Goal: Task Accomplishment & Management: Manage account settings

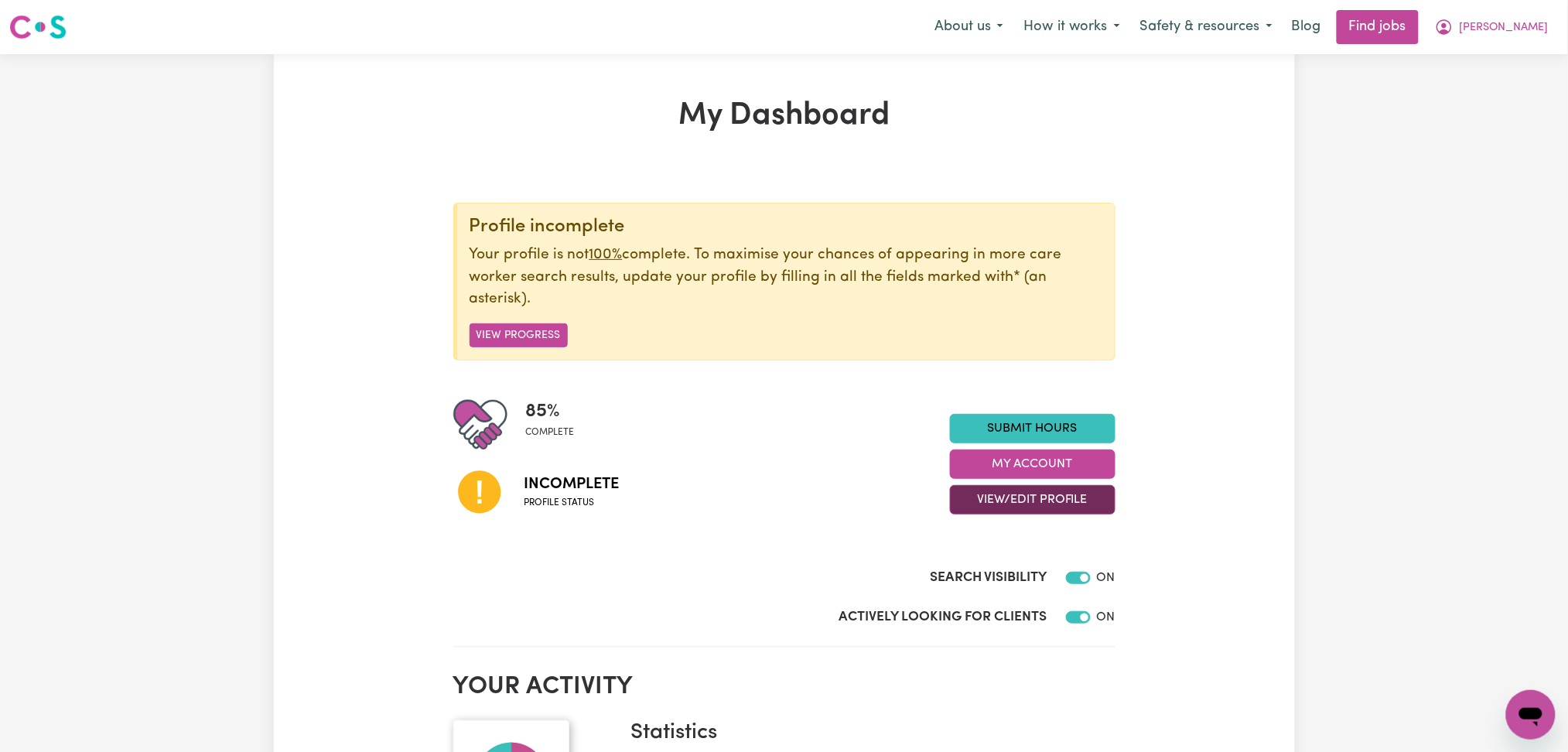
click at [984, 493] on button "View/Edit Profile" at bounding box center [1032, 499] width 166 height 29
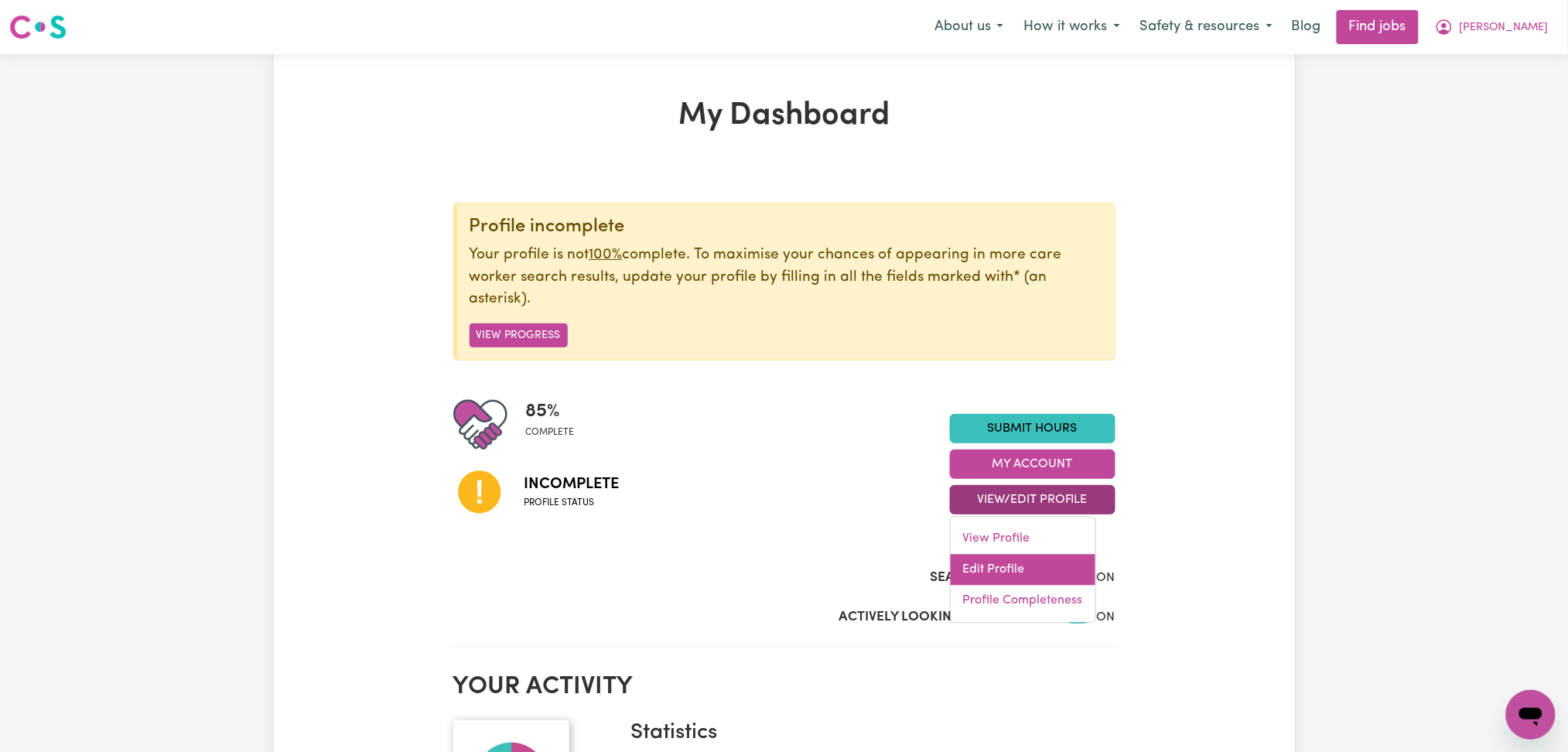
click at [969, 571] on link "Edit Profile" at bounding box center [1023, 570] width 145 height 31
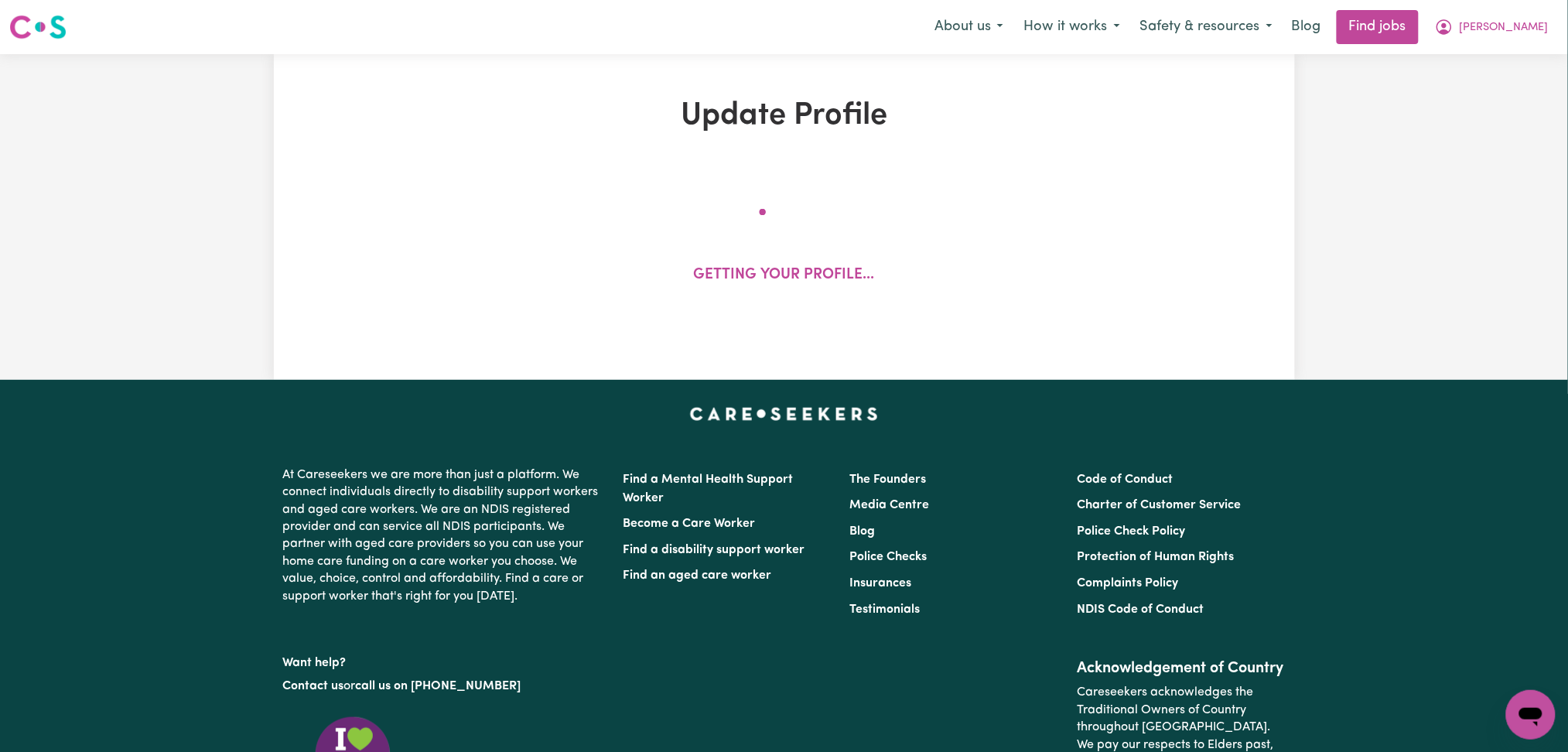
select select "[DEMOGRAPHIC_DATA]"
select select "[DEMOGRAPHIC_DATA] Citizen"
select select "Studying a healthcare related degree or qualification"
select select "54"
select select "75"
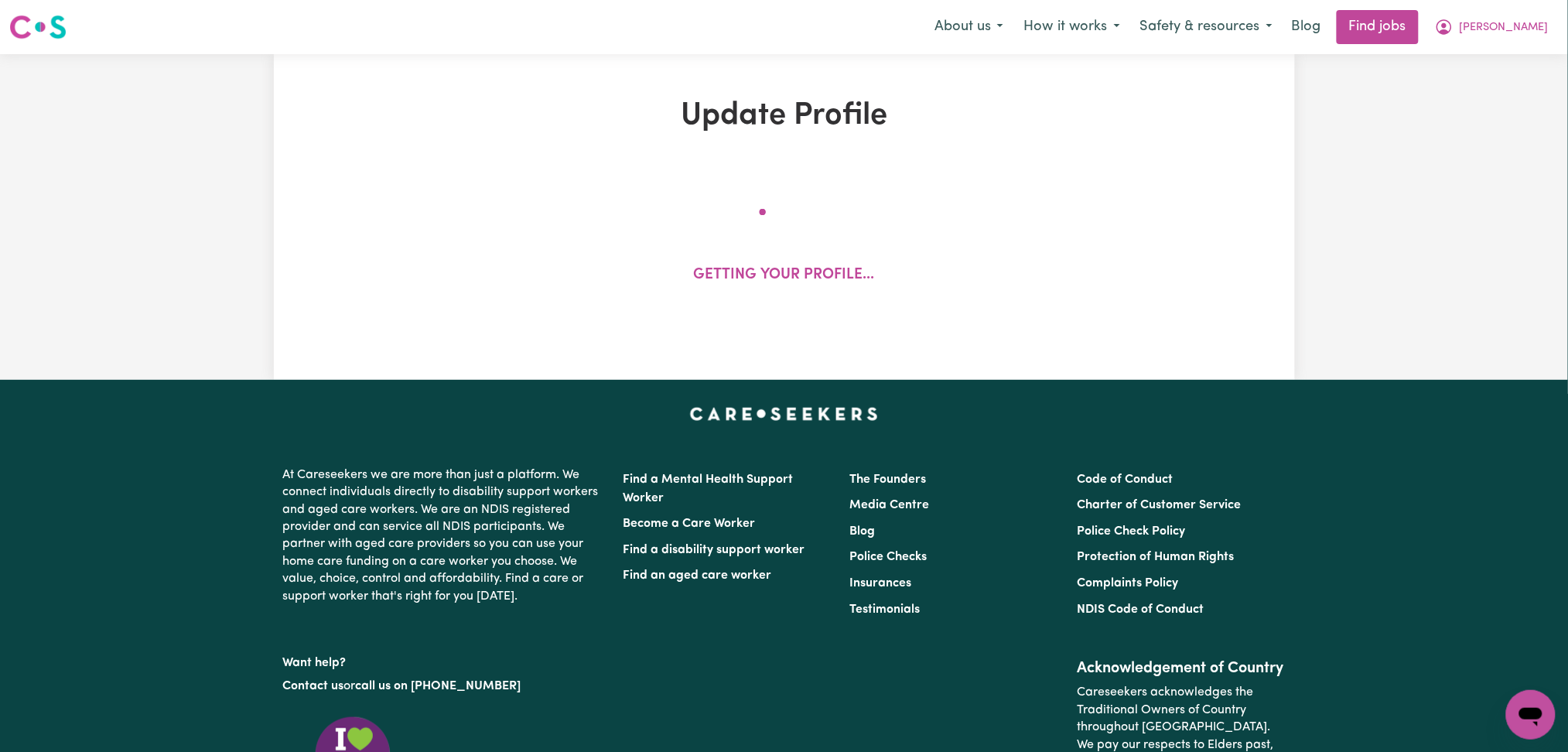
select select "87"
select select "125"
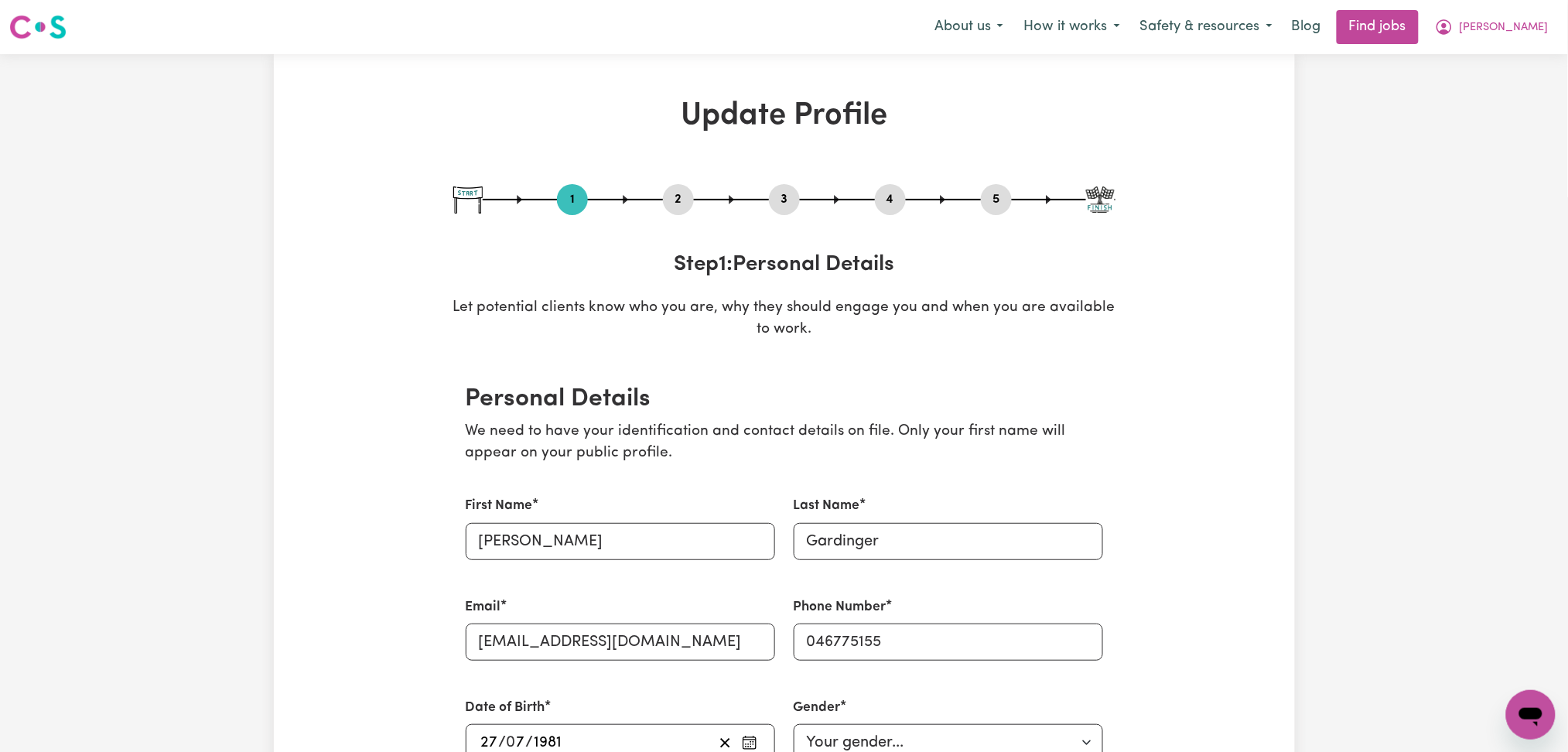
click at [679, 199] on button "2" at bounding box center [678, 200] width 31 height 20
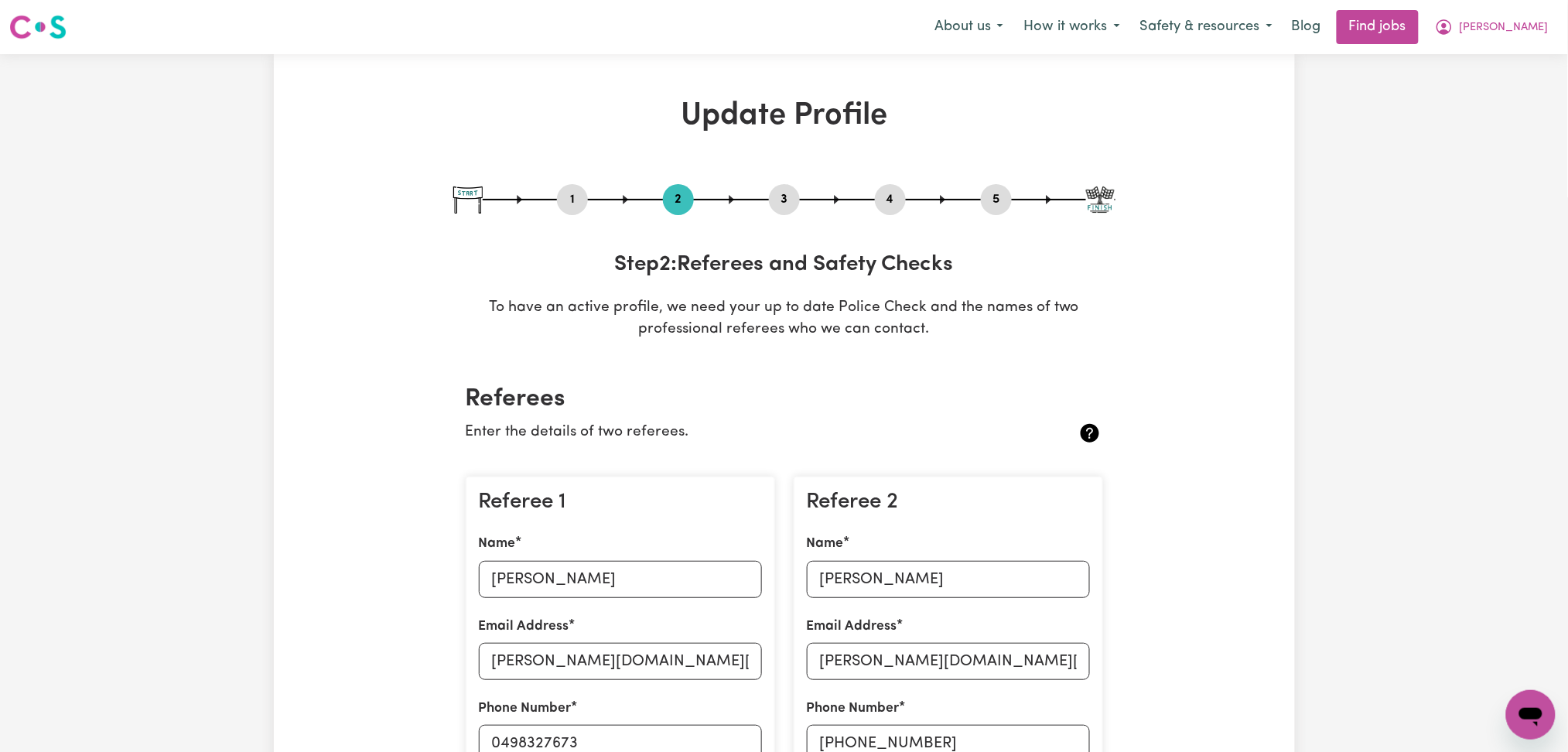
scroll to position [206, 0]
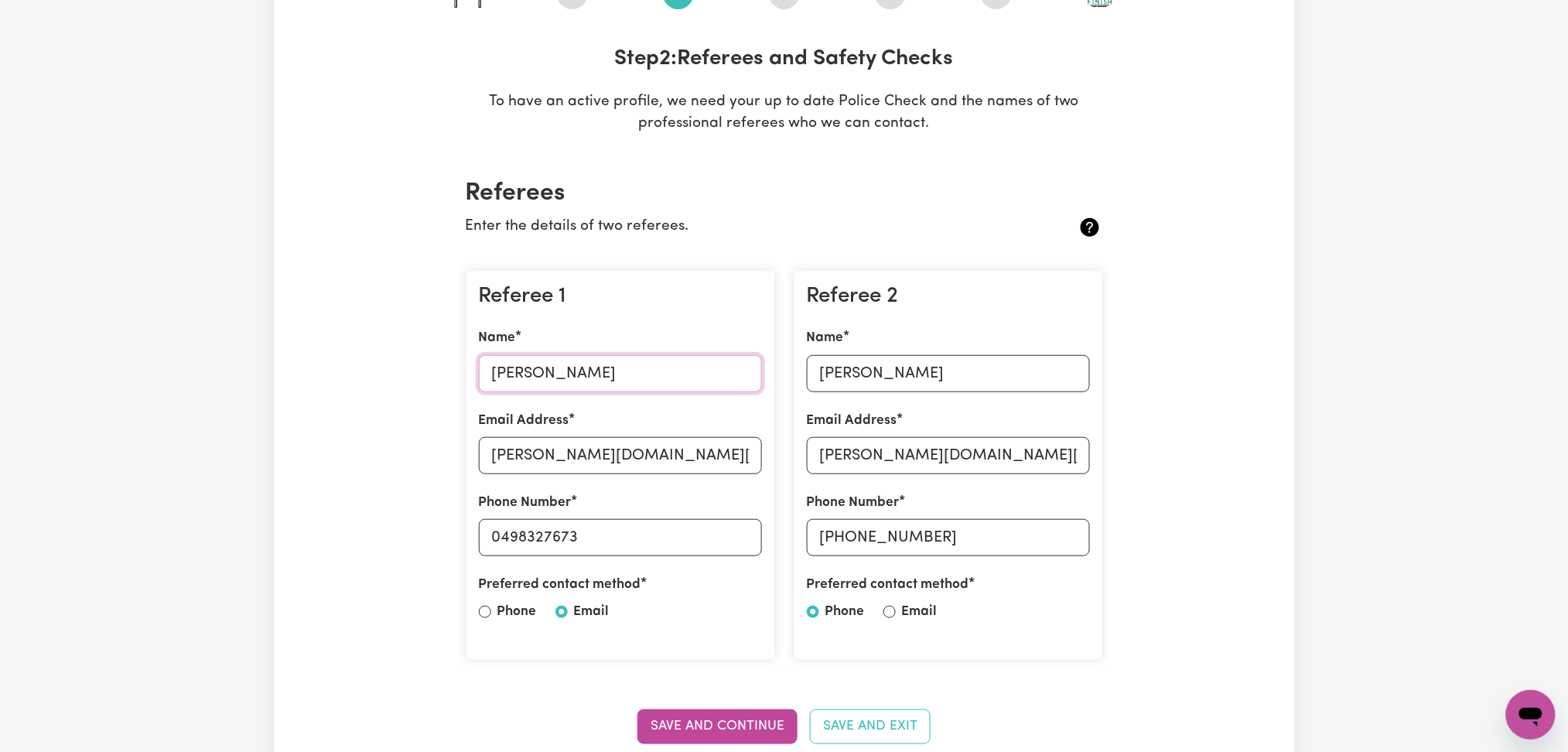
click at [614, 377] on input "[PERSON_NAME]" at bounding box center [620, 374] width 283 height 38
click at [570, 463] on input "[PERSON_NAME][DOMAIN_NAME][PERSON_NAME]" at bounding box center [620, 456] width 283 height 38
drag, startPoint x: 497, startPoint y: 535, endPoint x: 717, endPoint y: 547, distance: 220.3
click at [717, 547] on input "0498327673" at bounding box center [620, 538] width 283 height 38
click at [1005, 464] on input "[PERSON_NAME][DOMAIN_NAME][EMAIL_ADDRESS][PERSON_NAME][DOMAIN_NAME]" at bounding box center [949, 456] width 283 height 38
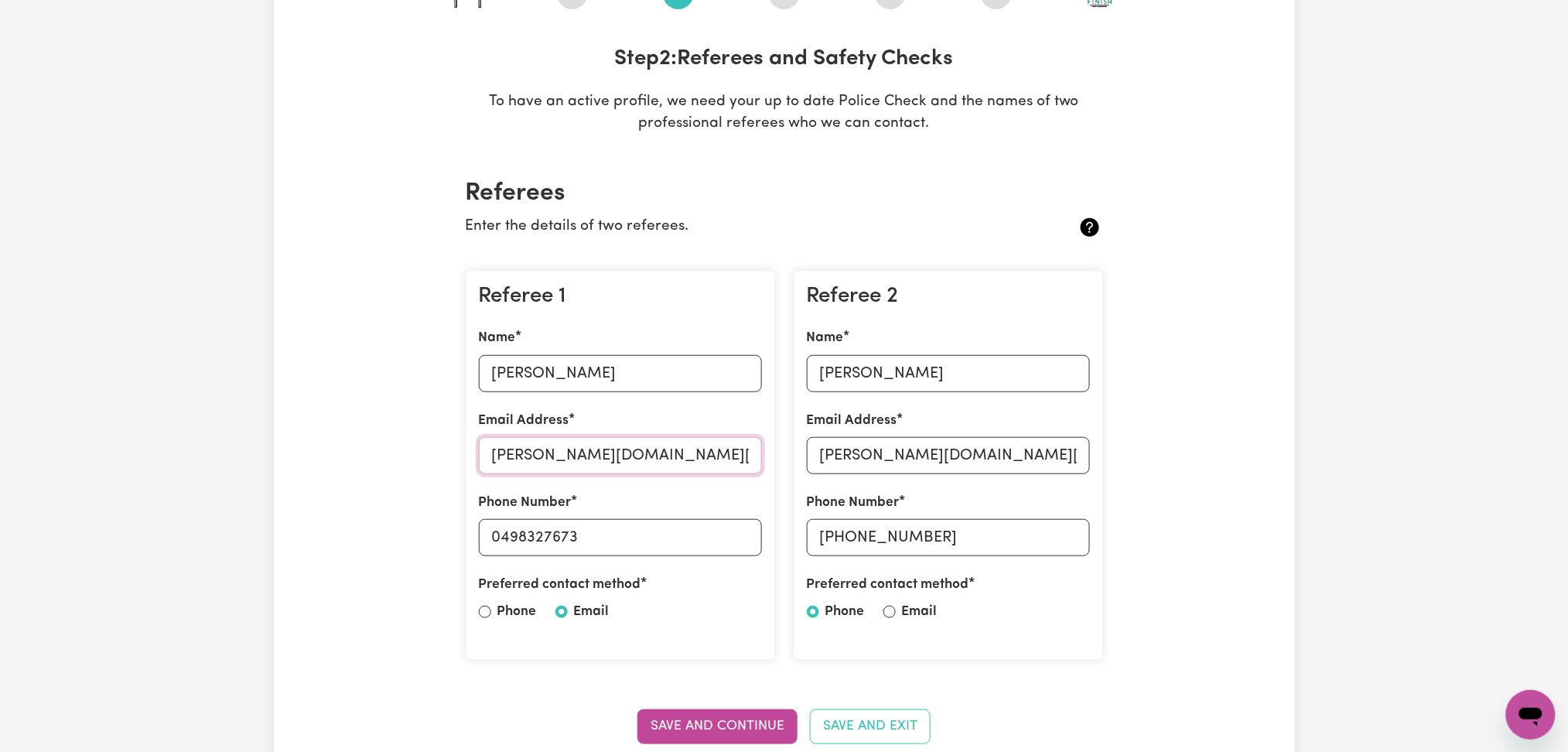
click at [605, 460] on input "[PERSON_NAME][DOMAIN_NAME][PERSON_NAME]" at bounding box center [620, 456] width 283 height 38
click at [734, 246] on section "Referees Enter the details of two referees. Referee 1 Name [PERSON_NAME] Email …" at bounding box center [784, 470] width 662 height 633
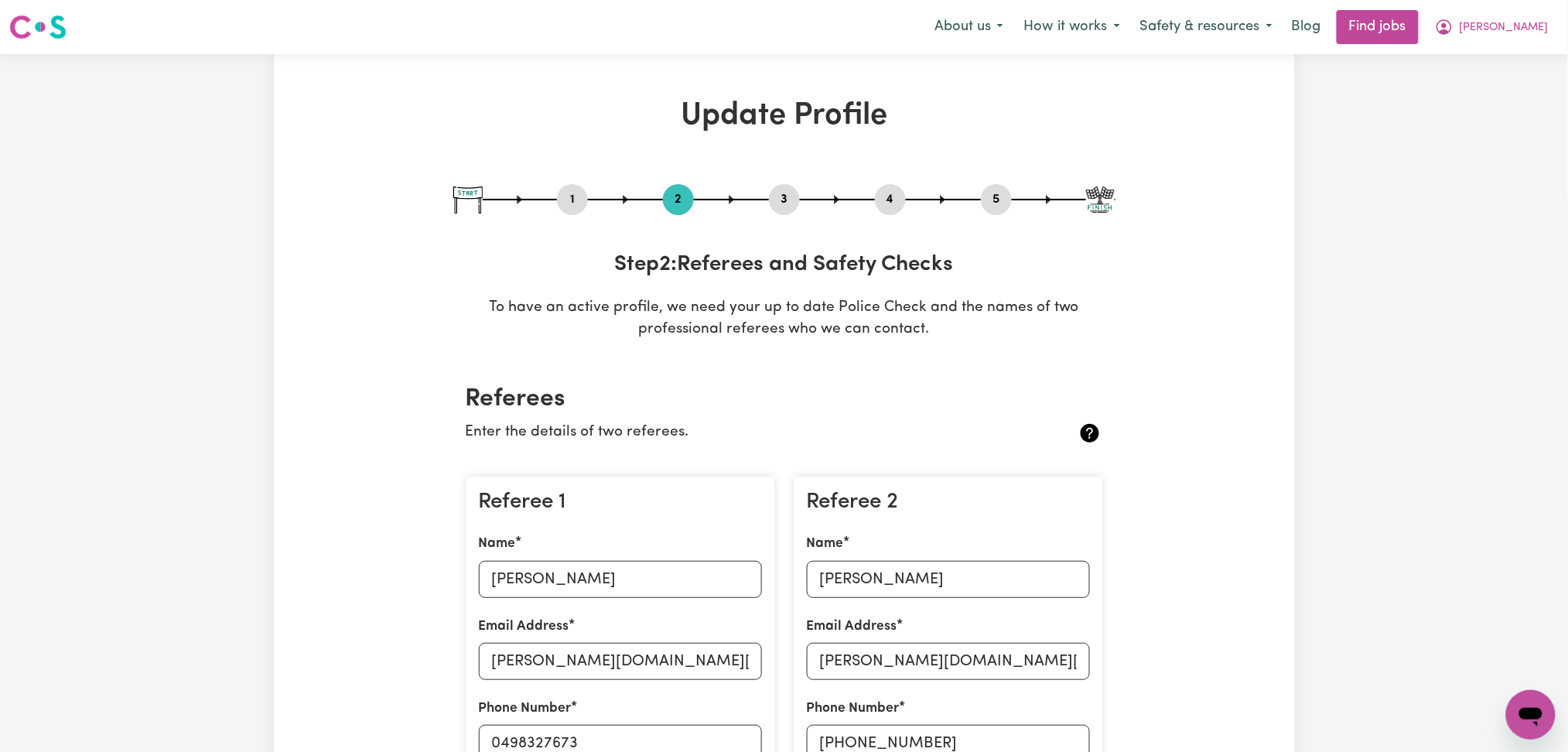
drag, startPoint x: 996, startPoint y: 185, endPoint x: 997, endPoint y: 202, distance: 17.0
click at [996, 187] on div "5" at bounding box center [996, 200] width 31 height 31
click at [997, 202] on button "5" at bounding box center [996, 200] width 31 height 20
select select "I am providing services by being employed by an organisation"
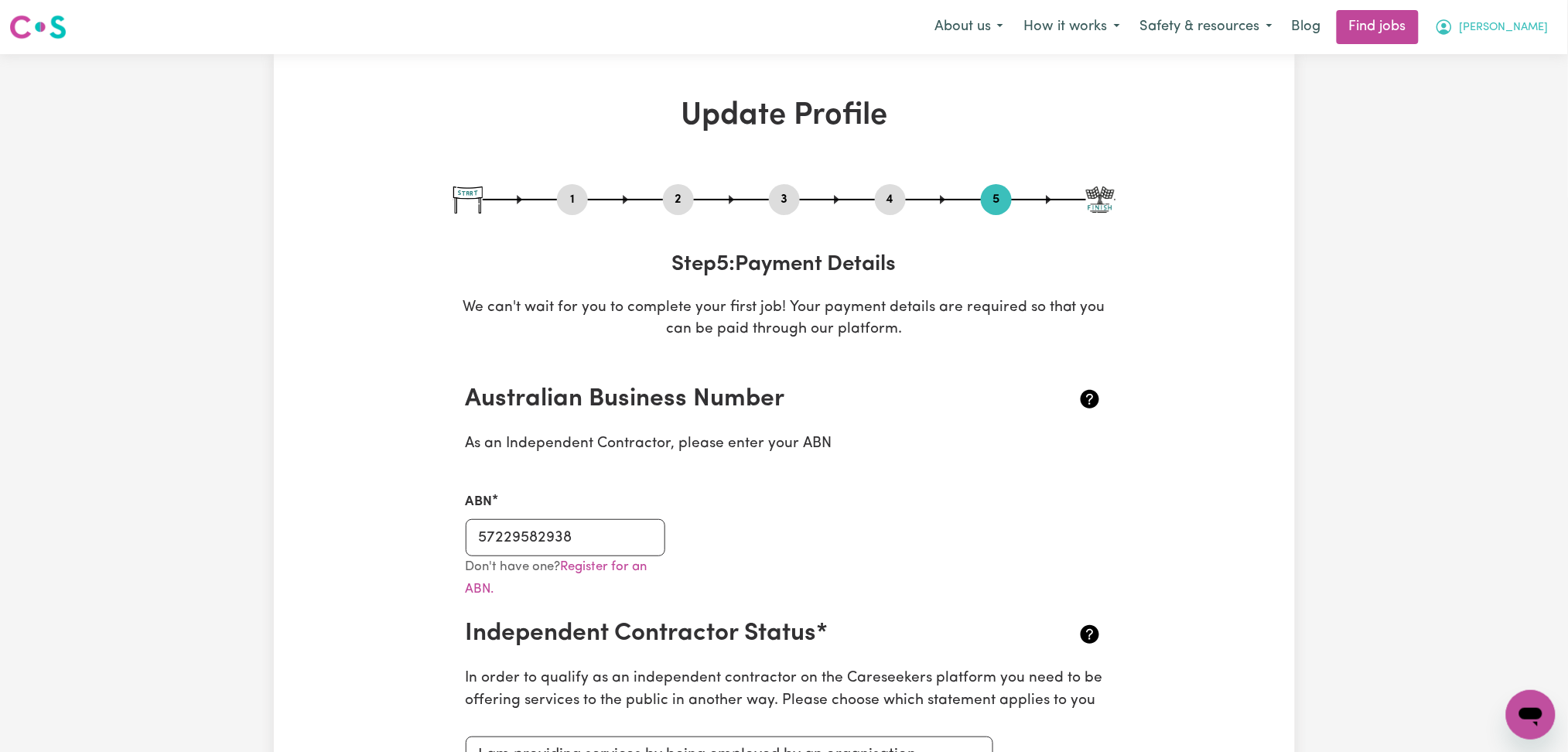
click at [1530, 32] on span "[PERSON_NAME]" at bounding box center [1504, 28] width 89 height 17
click at [1494, 87] on link "My Dashboard" at bounding box center [1496, 89] width 122 height 29
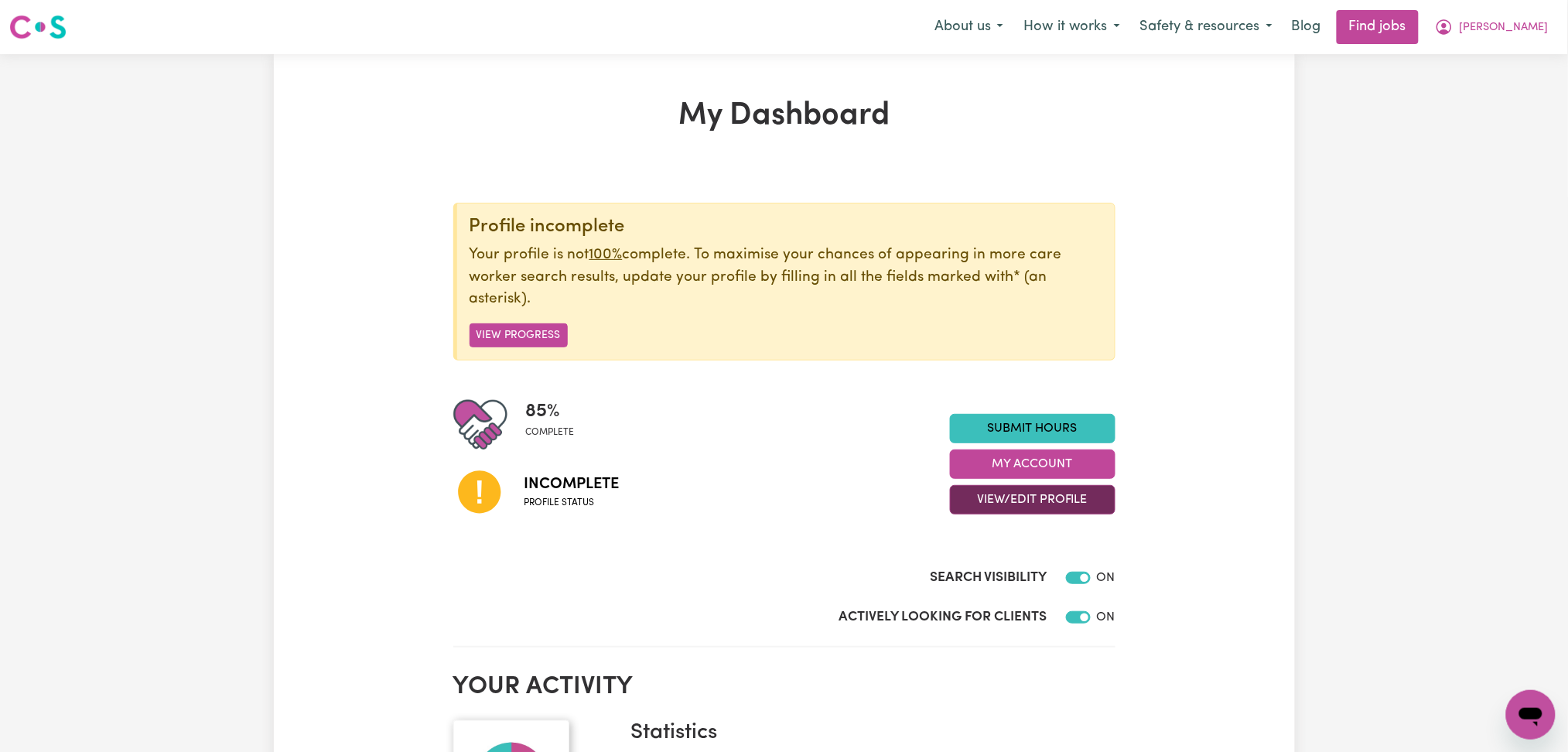
click at [992, 512] on button "View/Edit Profile" at bounding box center [1032, 499] width 166 height 29
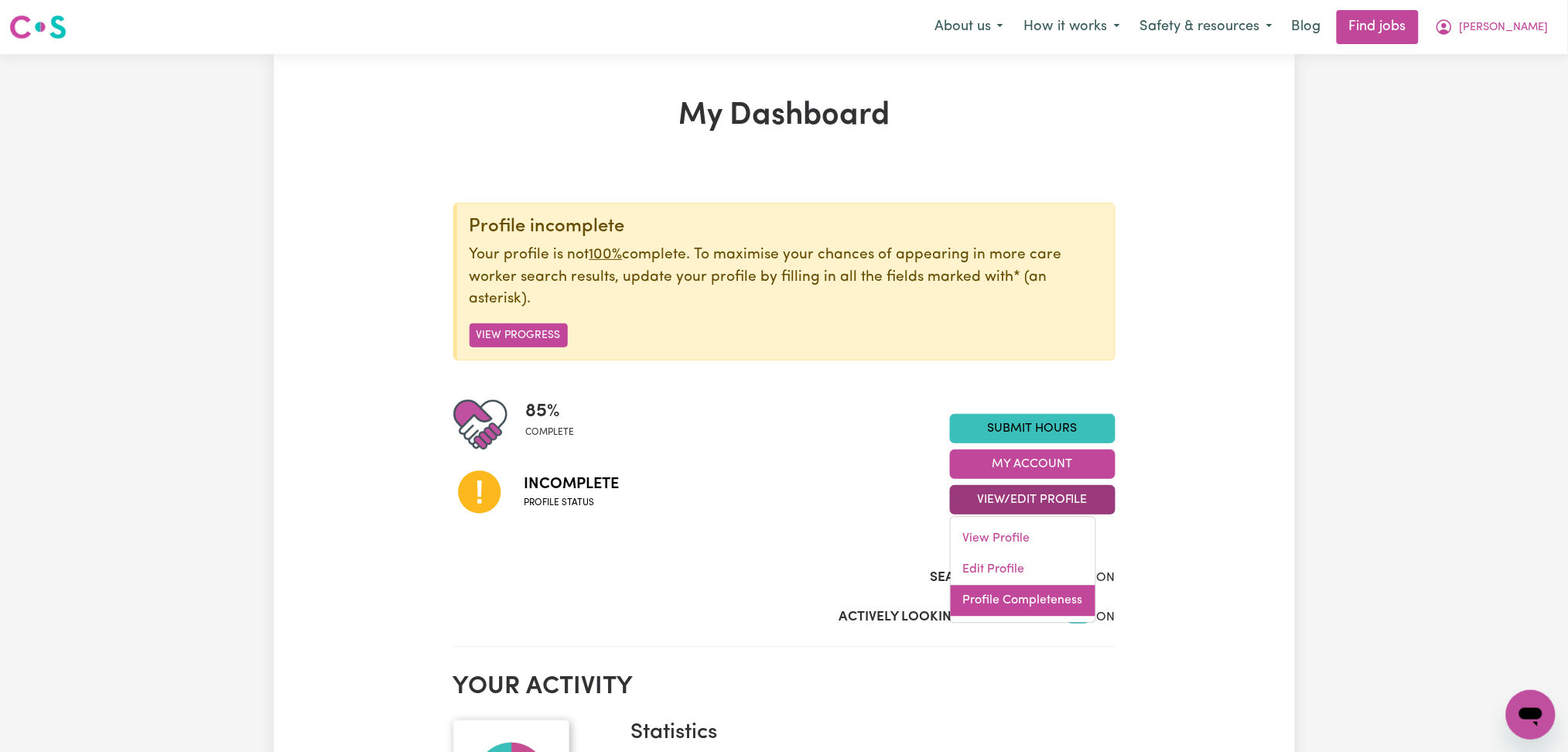
click at [970, 602] on link "Profile Completeness" at bounding box center [1023, 601] width 145 height 31
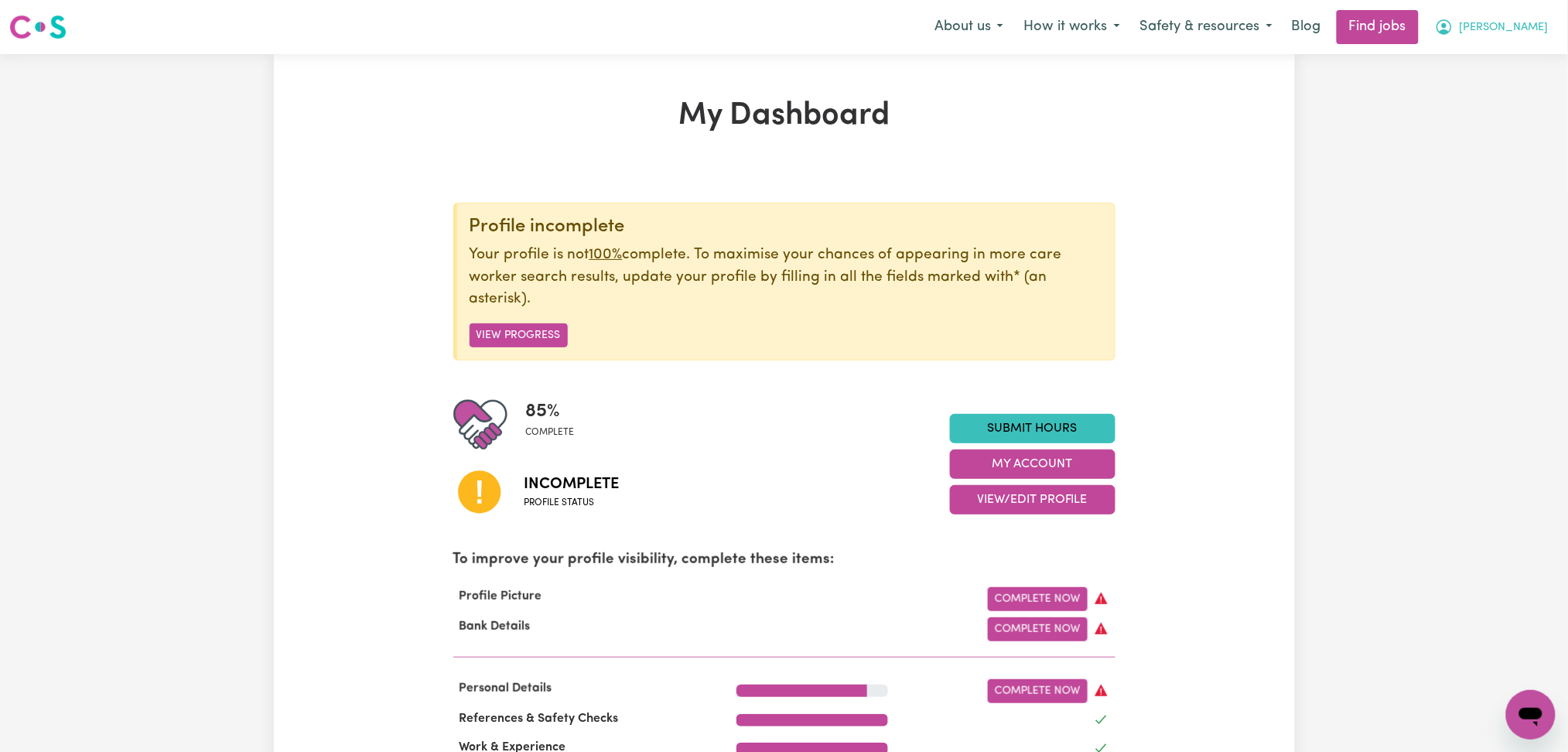
click at [1532, 43] on button "[PERSON_NAME]" at bounding box center [1491, 27] width 134 height 32
click at [1490, 120] on link "Logout" at bounding box center [1496, 118] width 122 height 29
